Goal: Task Accomplishment & Management: Complete application form

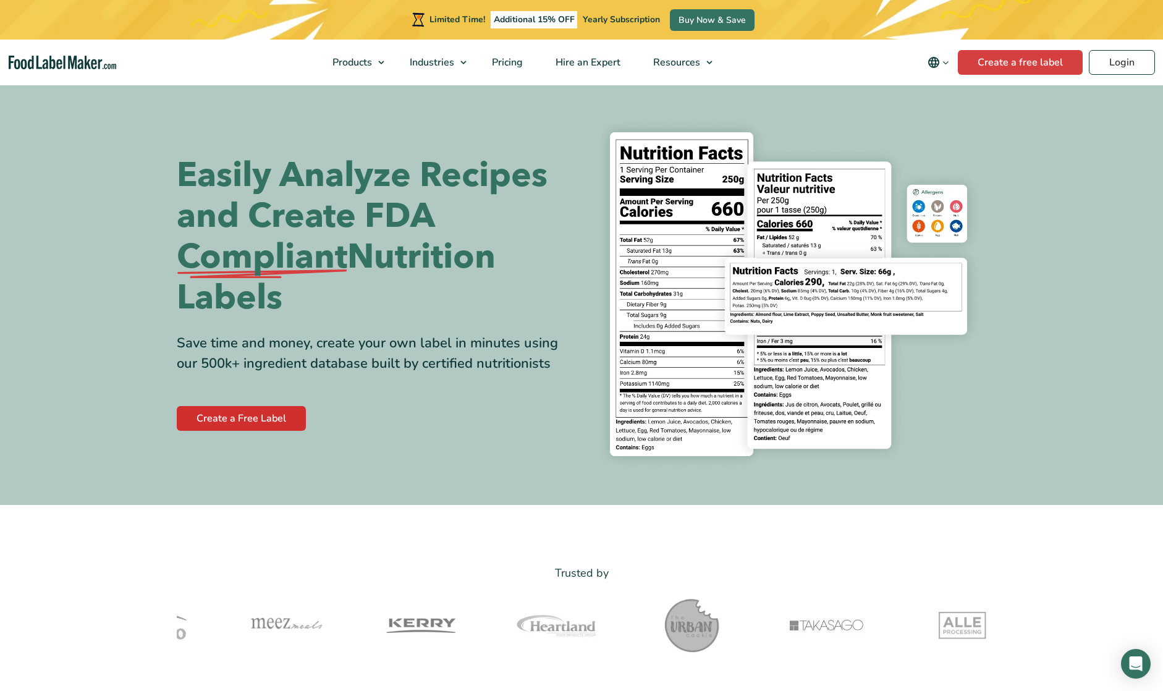
click at [211, 419] on link "Create a Free Label" at bounding box center [241, 418] width 129 height 25
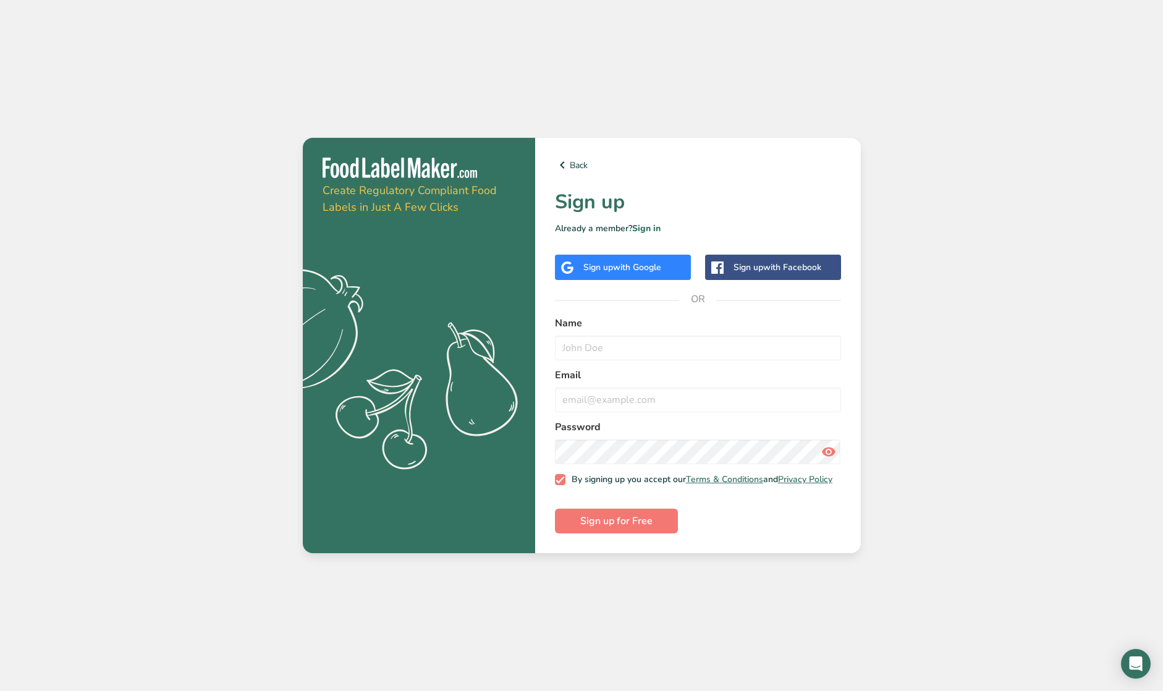
click at [624, 263] on span "with Google" at bounding box center [637, 267] width 48 height 12
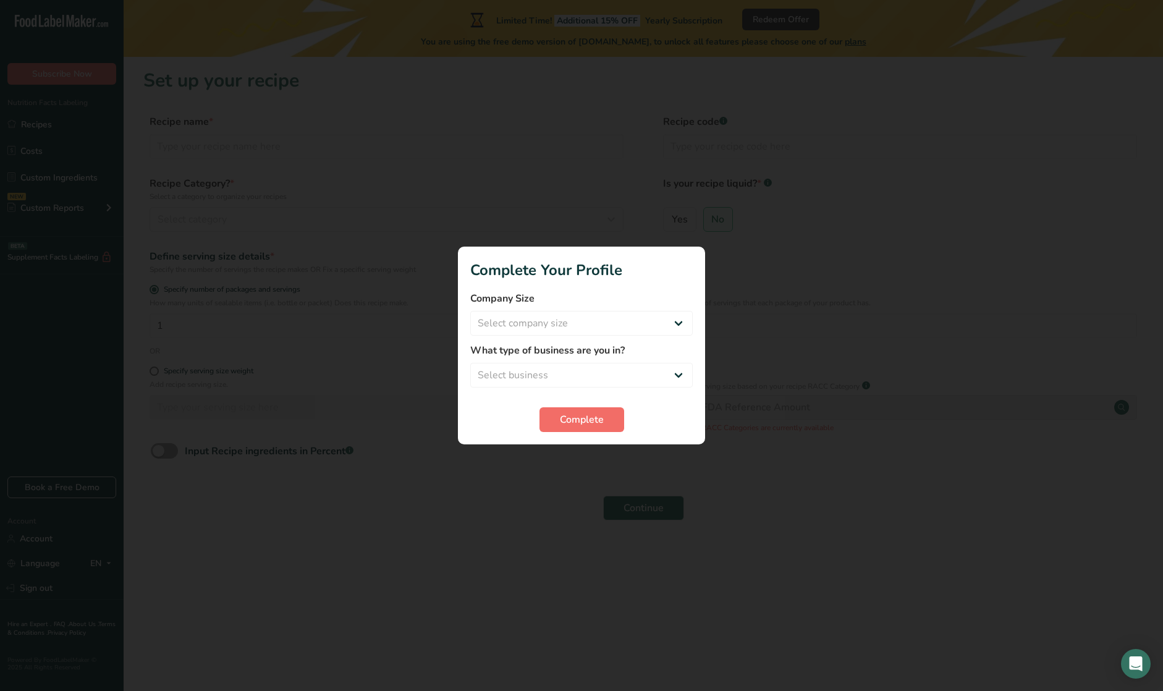
click at [586, 421] on span "Complete" at bounding box center [582, 419] width 44 height 15
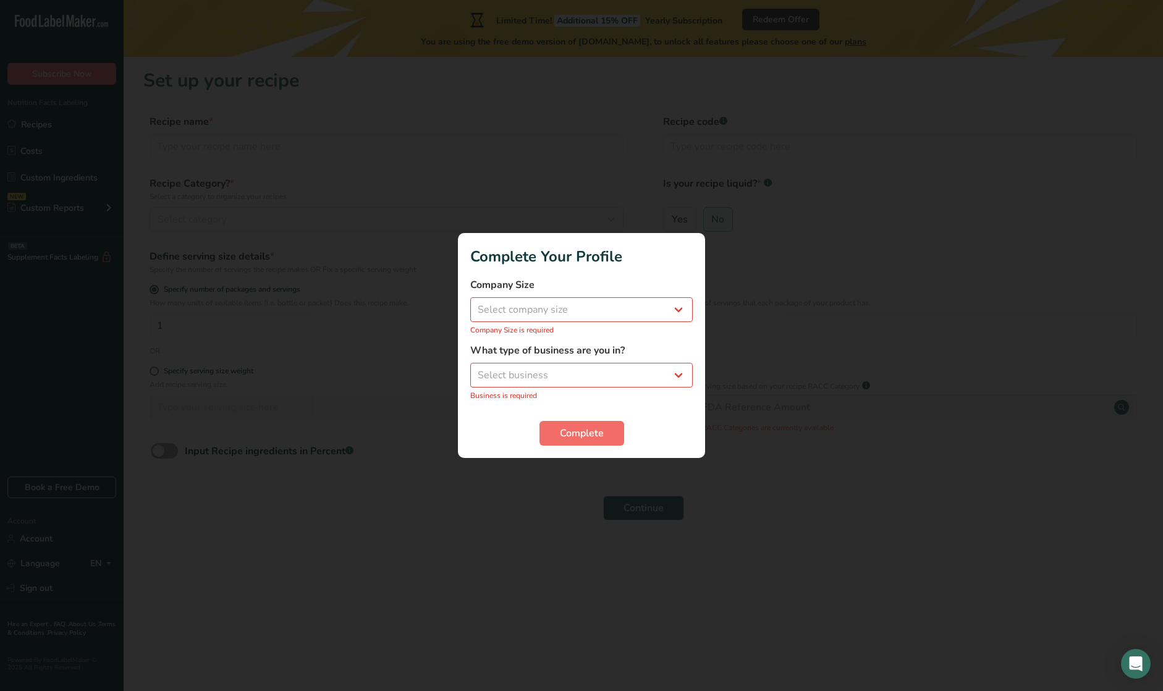
click at [577, 432] on span "Complete" at bounding box center [582, 433] width 44 height 15
select select "1"
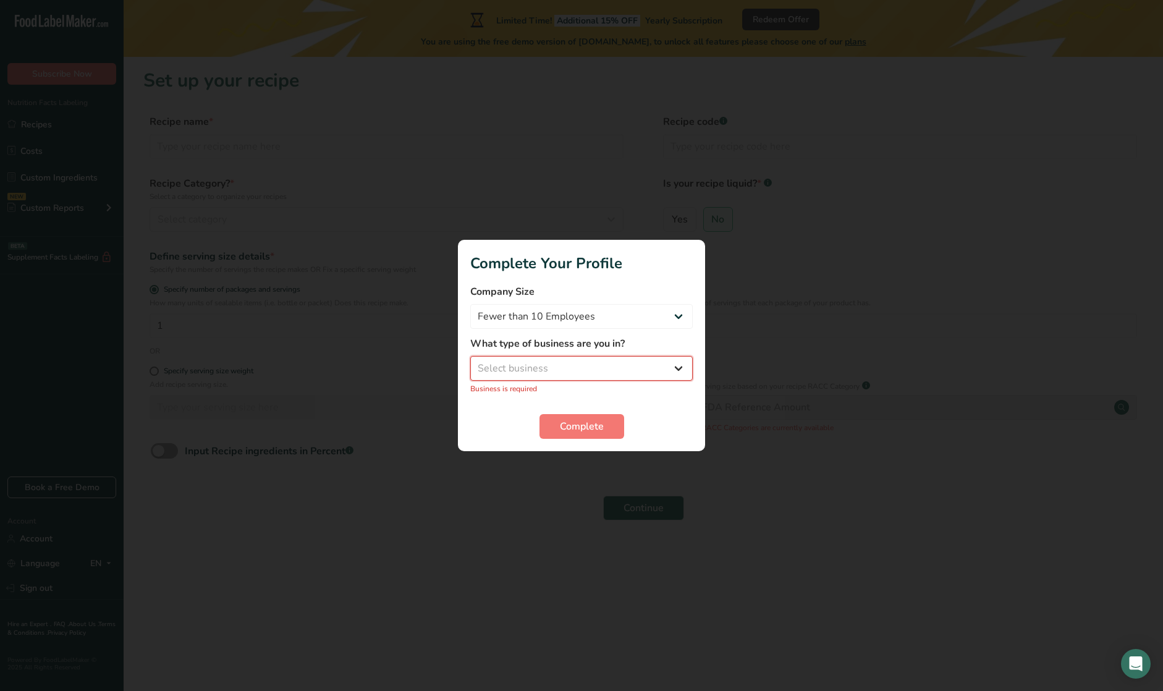
select select "8"
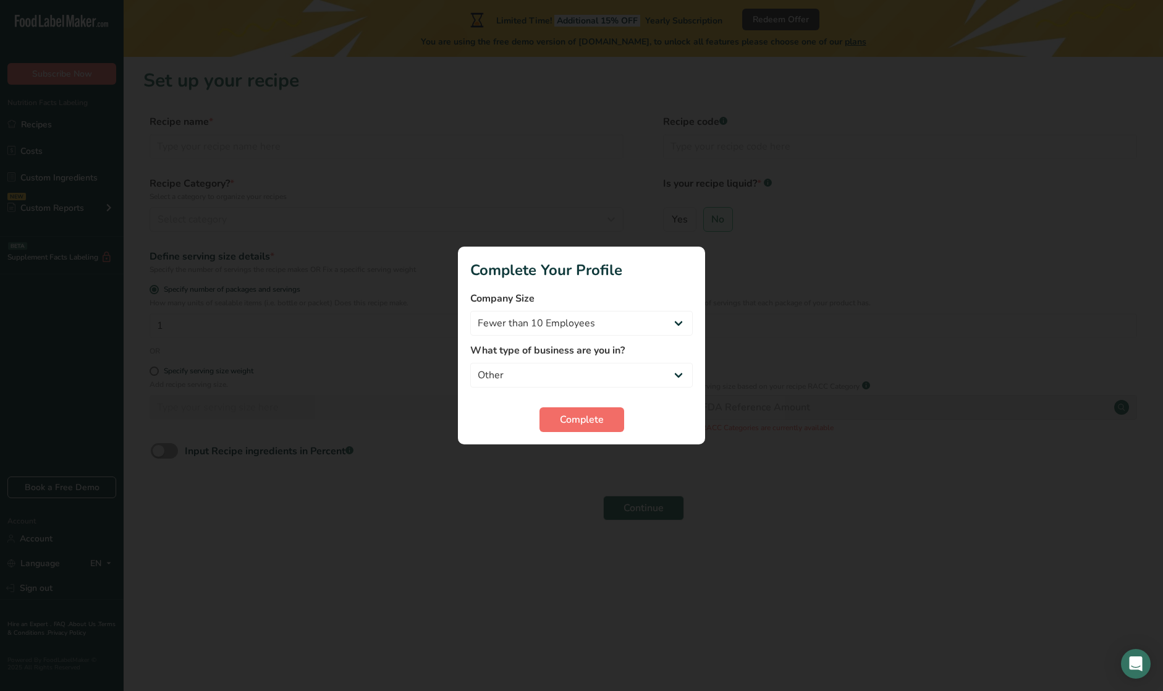
click at [586, 423] on span "Complete" at bounding box center [582, 419] width 44 height 15
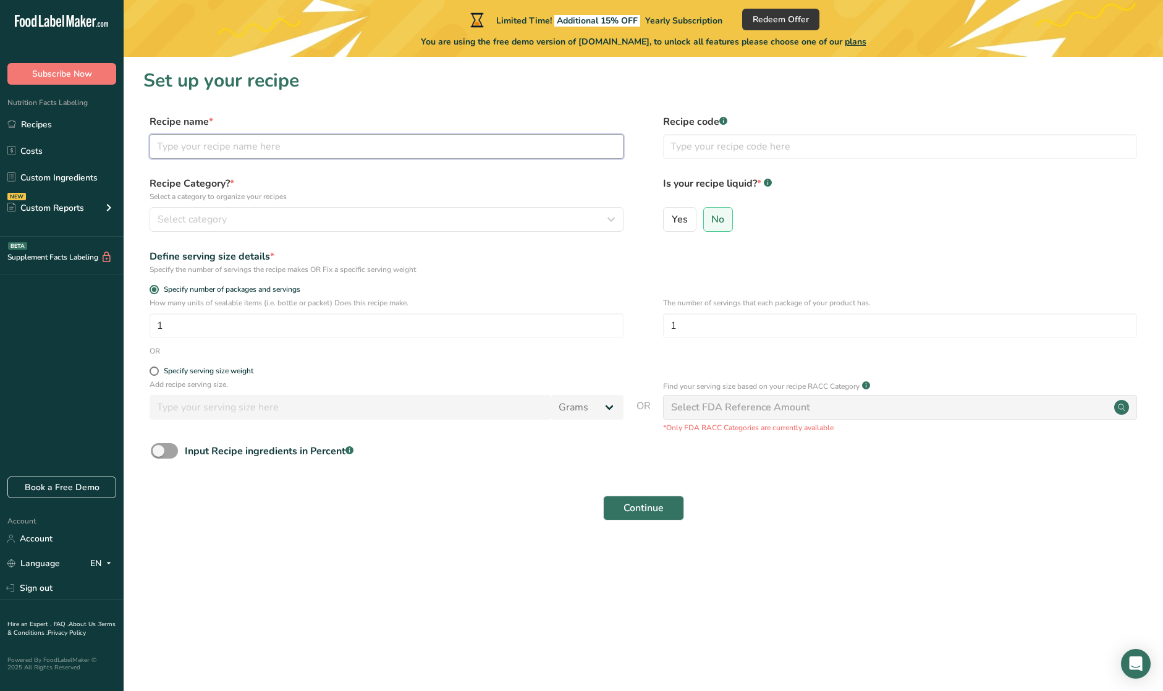
click at [242, 146] on input "text" at bounding box center [387, 146] width 474 height 25
type input "Back Porch BBQ"
click at [274, 239] on div "Recipe Category? * Select a category to organize your recipes Select category S…" at bounding box center [643, 207] width 1000 height 63
click at [282, 223] on div "Select category" at bounding box center [383, 219] width 451 height 15
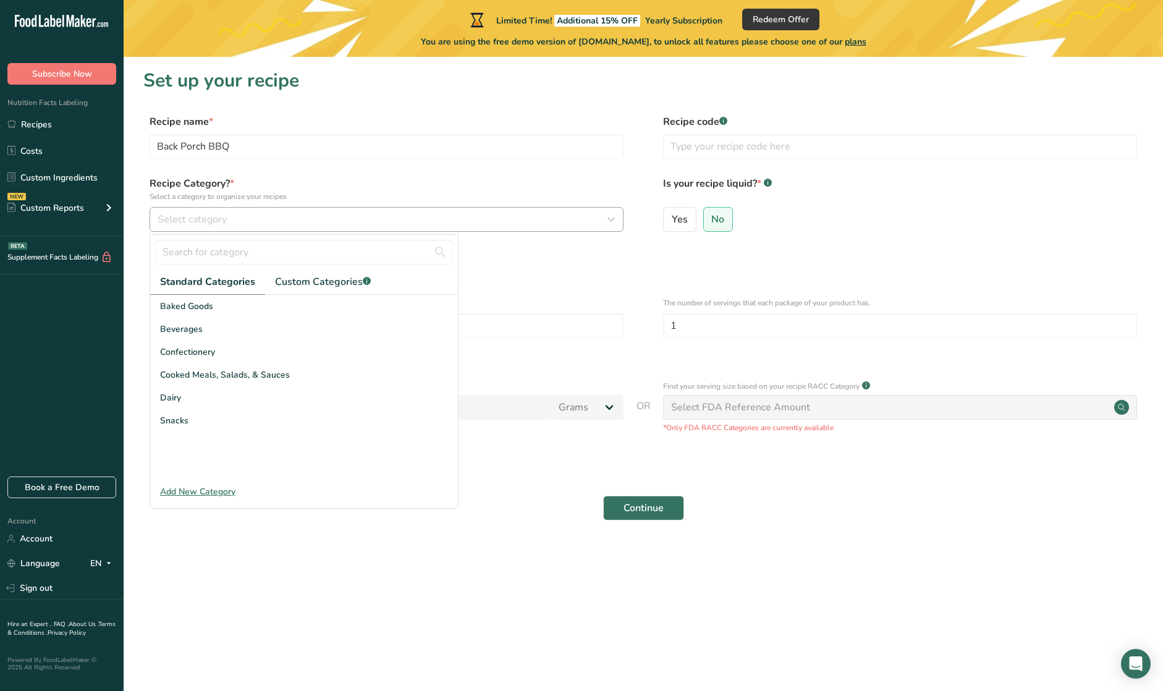
click at [281, 223] on div "Select category" at bounding box center [383, 219] width 451 height 15
